Goal: Transaction & Acquisition: Purchase product/service

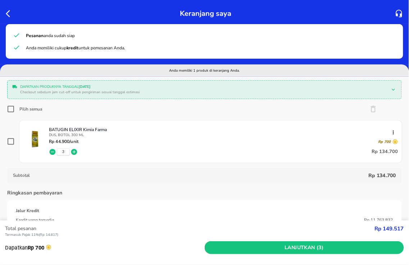
click at [6, 11] on icon "button" at bounding box center [10, 13] width 9 height 9
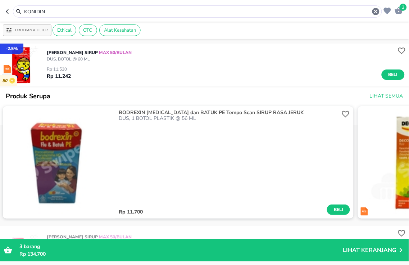
click at [0, 0] on html "Halo Apotek K24 [PERSON_NAME], selamat datang! 3 KONIDIN Urutkan & Filter Ethic…" at bounding box center [204, 0] width 409 height 0
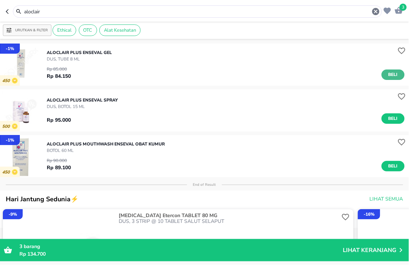
click at [393, 71] on button "Beli" at bounding box center [393, 74] width 23 height 10
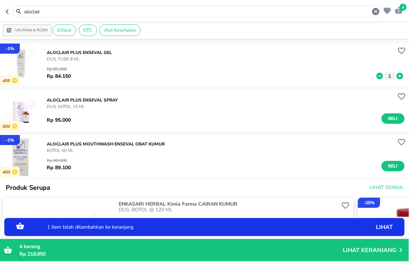
click at [397, 77] on icon at bounding box center [400, 76] width 6 height 6
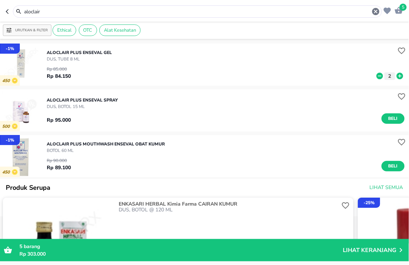
drag, startPoint x: 33, startPoint y: 7, endPoint x: 0, endPoint y: -24, distance: 45.6
click at [0, 0] on html "Halo Apotek K24 [PERSON_NAME], selamat datang! 5 aloclair Urutkan & Filter Ethi…" at bounding box center [204, 0] width 409 height 0
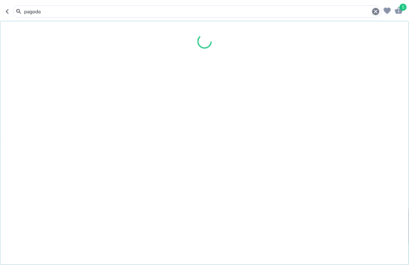
type input "pagoda"
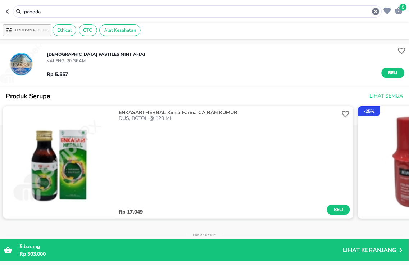
click at [400, 13] on icon "button" at bounding box center [399, 10] width 8 height 7
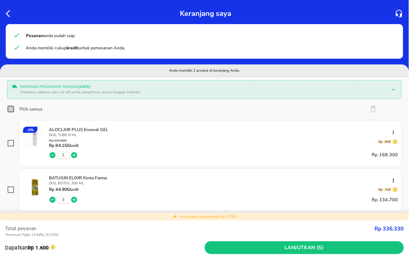
click at [10, 107] on input "Pilih semua" at bounding box center [10, 108] width 7 height 7
checkbox input "true"
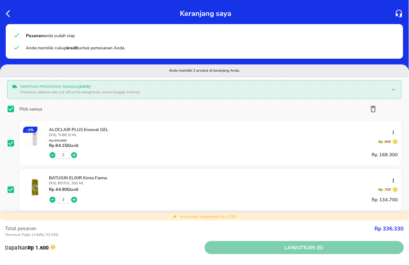
click at [295, 249] on span "Lanjutkan (5)" at bounding box center [305, 247] width 194 height 9
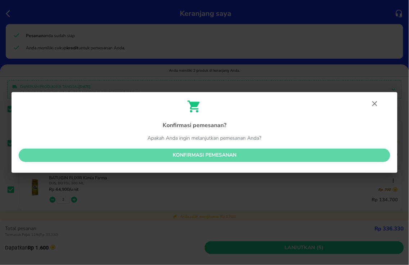
click at [214, 152] on span "Konfirmasi pemesanan" at bounding box center [204, 155] width 360 height 9
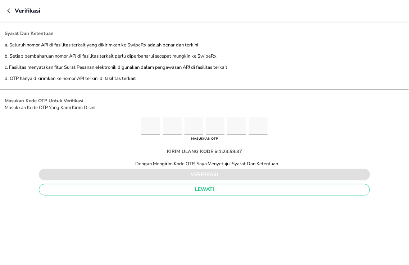
click at [147, 125] on input "Please enter OTP character 1" at bounding box center [150, 126] width 19 height 18
type input "5"
type input "9"
type input "1"
type input "6"
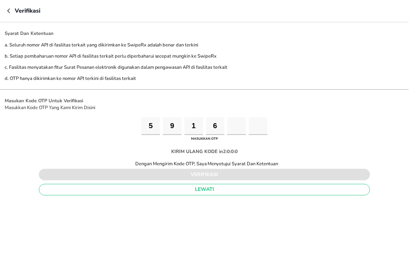
type input "6"
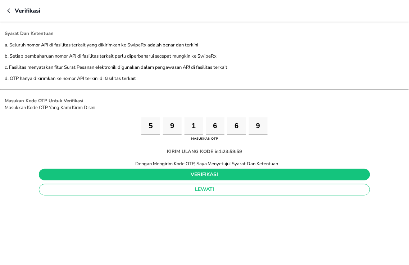
type input "9"
click at [214, 179] on button "verifikasi" at bounding box center [205, 175] width 332 height 12
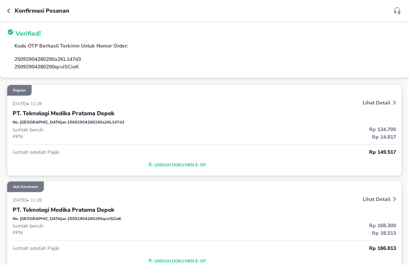
click at [8, 10] on icon "button" at bounding box center [8, 10] width 3 height 5
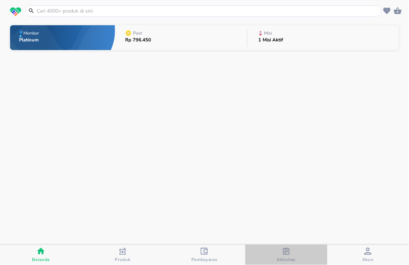
click at [285, 251] on icon "button" at bounding box center [286, 251] width 7 height 7
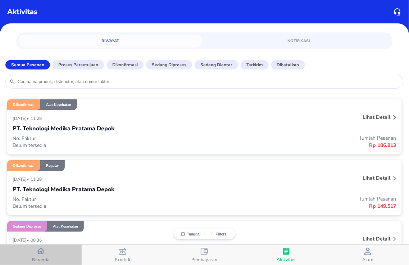
click at [32, 250] on div "Beranda" at bounding box center [41, 254] width 18 height 15
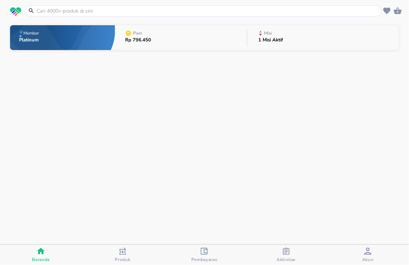
click at [271, 40] on p "1 Misi Aktif" at bounding box center [271, 40] width 25 height 5
